Goal: Task Accomplishment & Management: Use online tool/utility

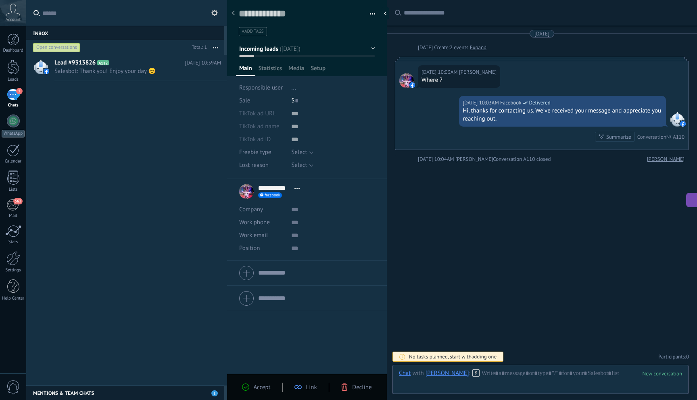
scroll to position [12, 0]
click at [15, 267] on link "Settings" at bounding box center [13, 262] width 26 height 22
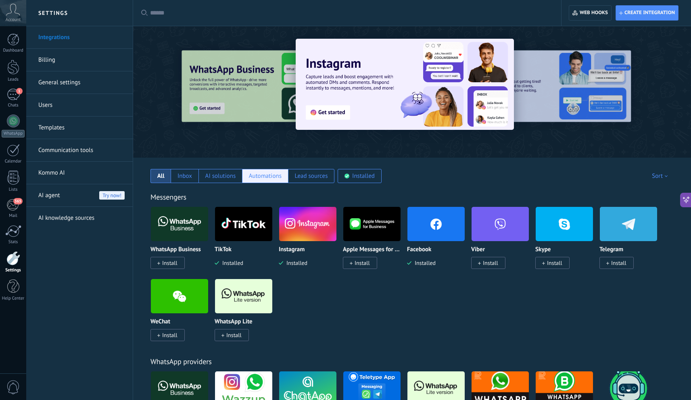
click at [262, 175] on div "Automations" at bounding box center [265, 176] width 33 height 8
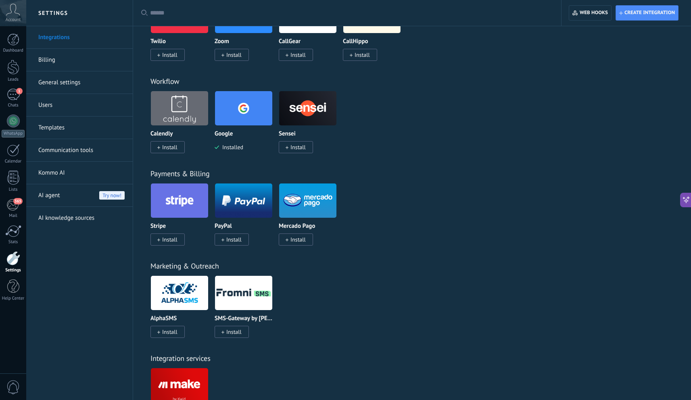
scroll to position [312, 0]
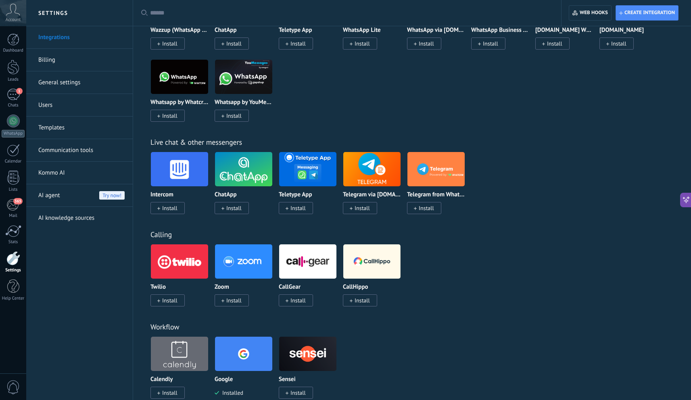
click at [157, 11] on input "text" at bounding box center [350, 13] width 400 height 8
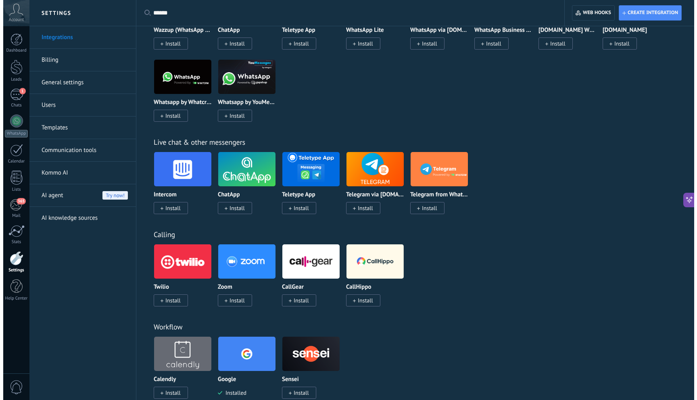
scroll to position [0, 0]
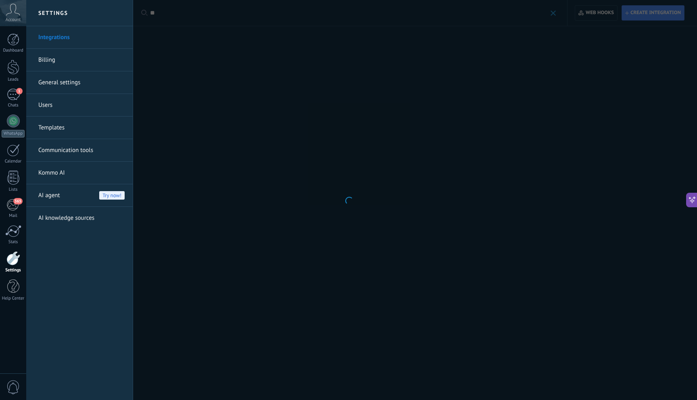
type input "*"
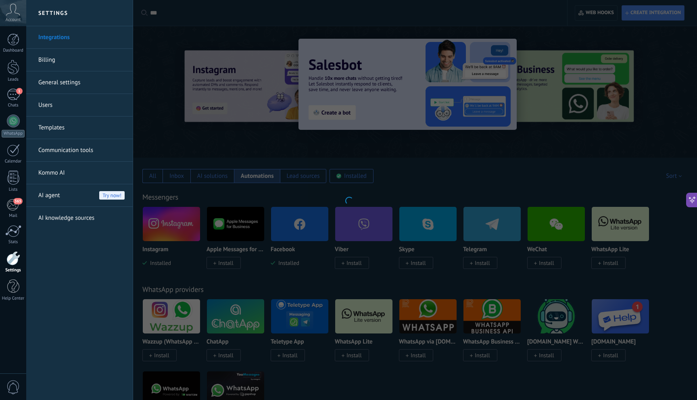
type input "***"
click at [605, 16] on div at bounding box center [348, 200] width 697 height 400
click at [223, 19] on div at bounding box center [348, 200] width 697 height 400
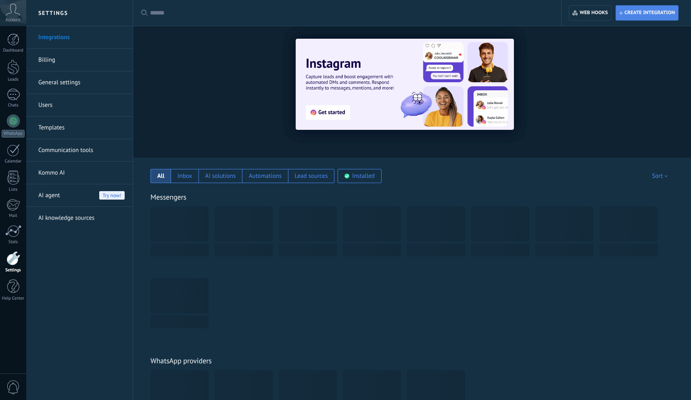
click at [644, 14] on span "Create integration" at bounding box center [649, 13] width 50 height 6
click at [634, 16] on span "Create integration" at bounding box center [647, 13] width 56 height 15
click at [593, 15] on span "Web hooks 0" at bounding box center [593, 13] width 28 height 6
